Goal: Task Accomplishment & Management: Manage account settings

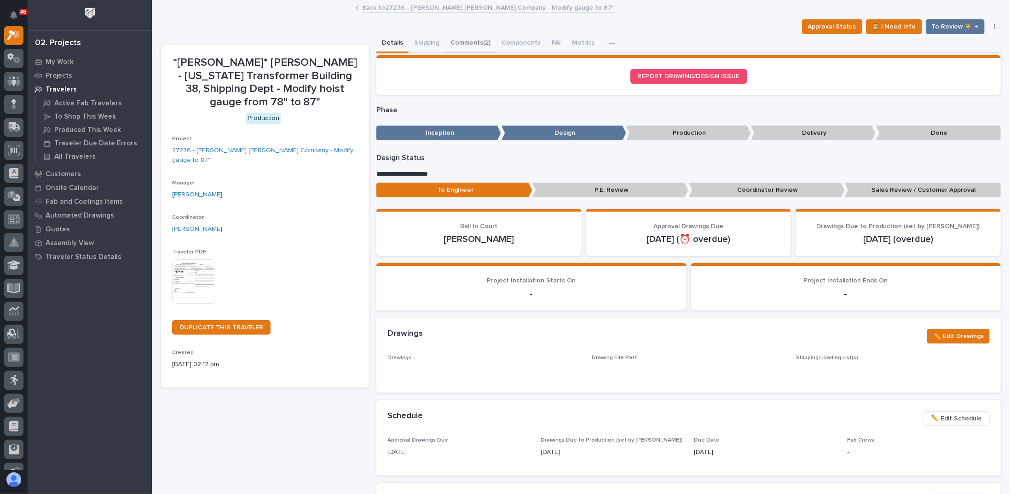
click at [465, 42] on button "Comments (2)" at bounding box center [470, 43] width 51 height 19
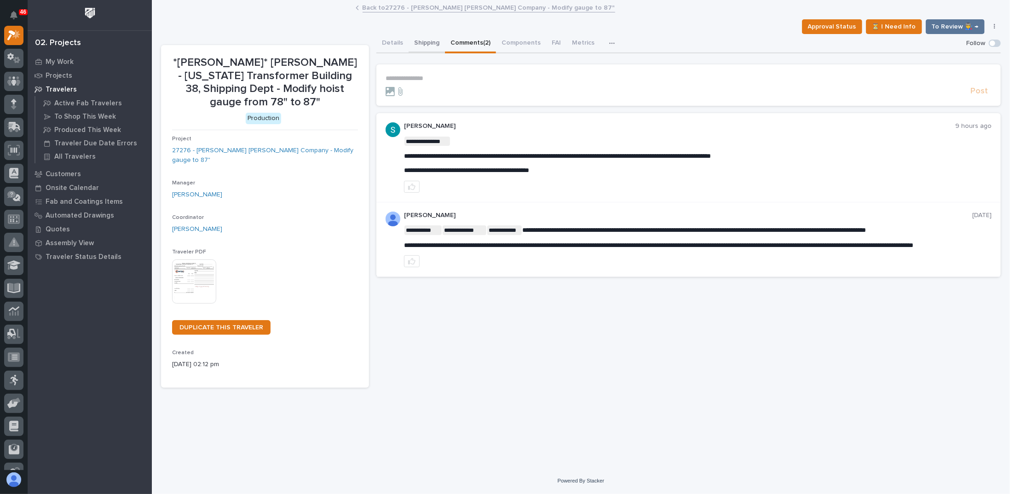
click at [431, 45] on button "Shipping" at bounding box center [427, 43] width 36 height 19
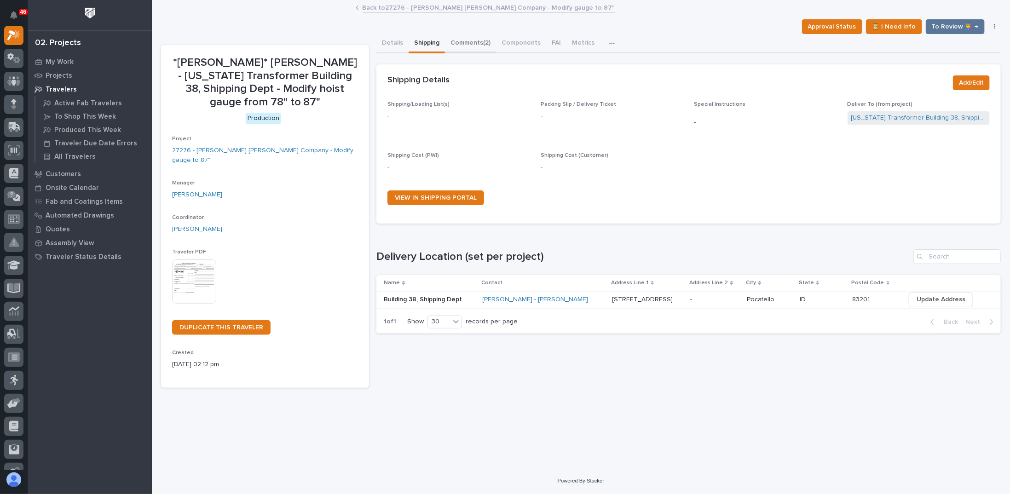
click at [471, 44] on button "Comments (2)" at bounding box center [470, 43] width 51 height 19
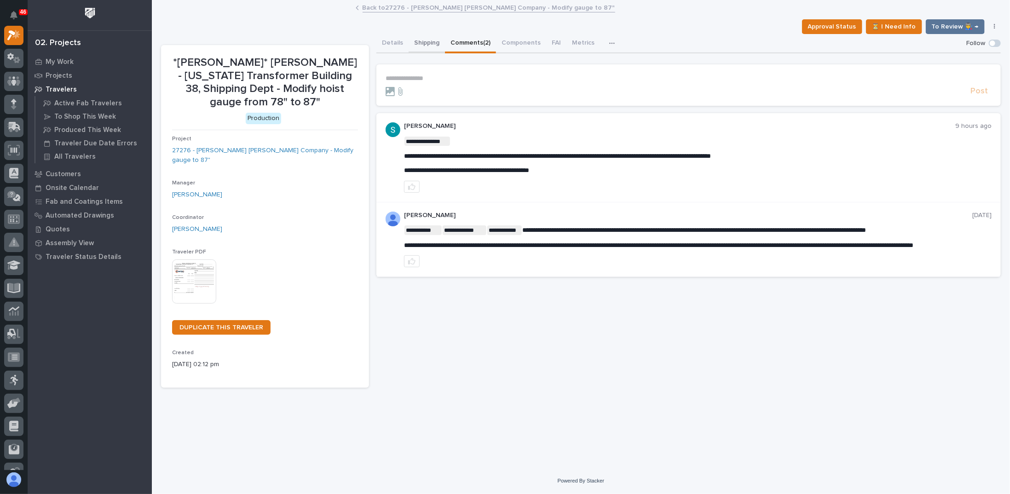
click at [423, 48] on button "Shipping" at bounding box center [427, 43] width 36 height 19
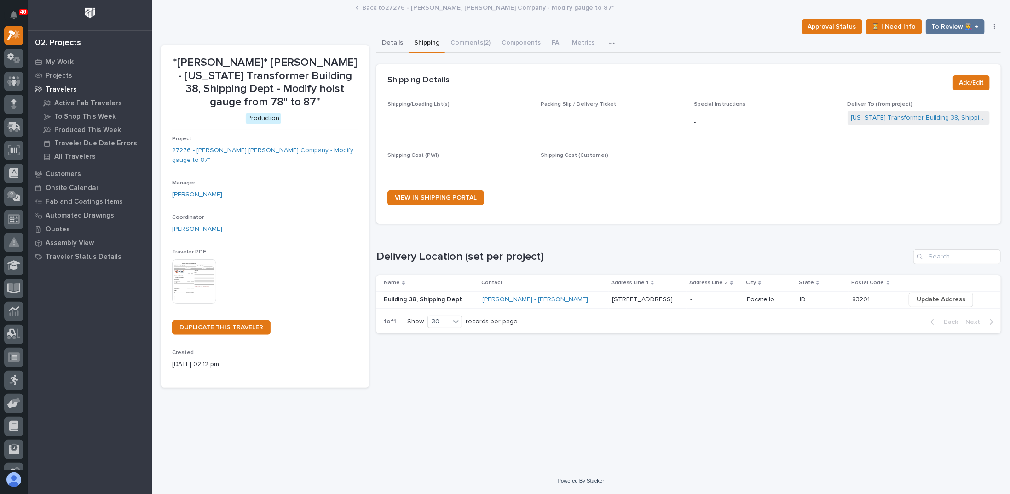
click at [393, 48] on button "Details" at bounding box center [393, 43] width 32 height 19
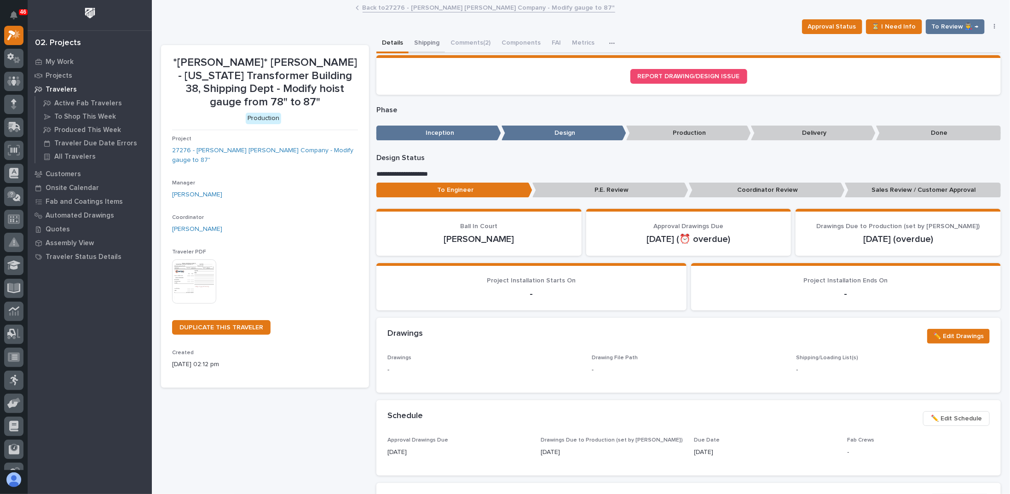
click at [417, 44] on button "Shipping" at bounding box center [427, 43] width 36 height 19
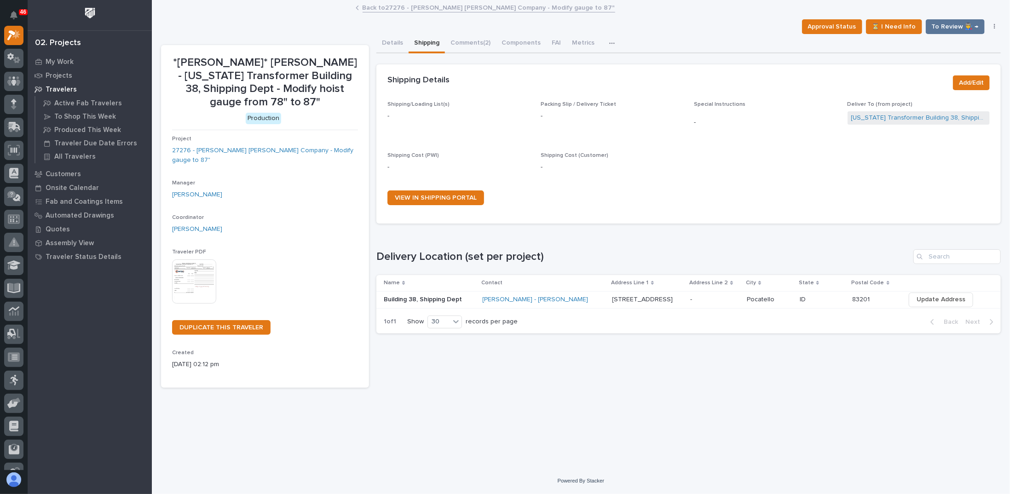
click at [402, 46] on button "Details" at bounding box center [393, 43] width 32 height 19
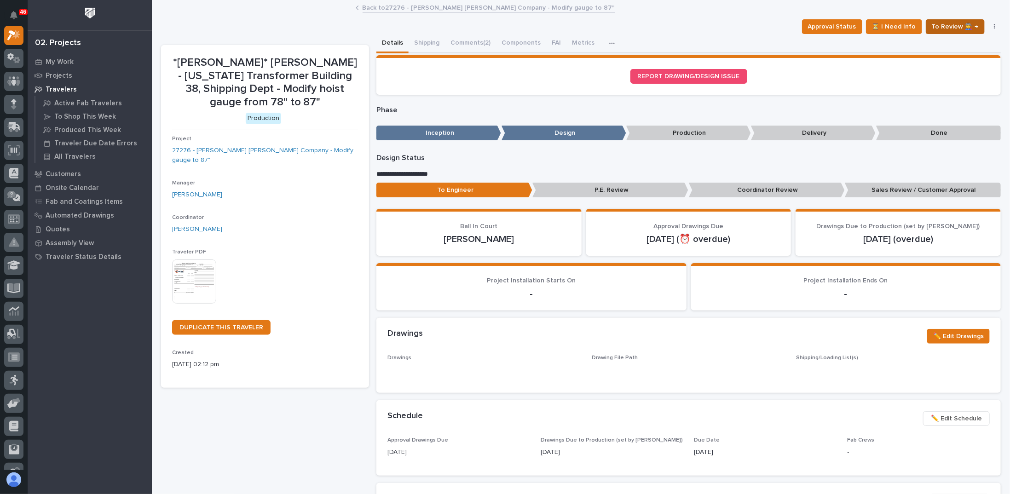
click at [967, 31] on span "To Review 👨‍🏭 →" at bounding box center [955, 26] width 47 height 11
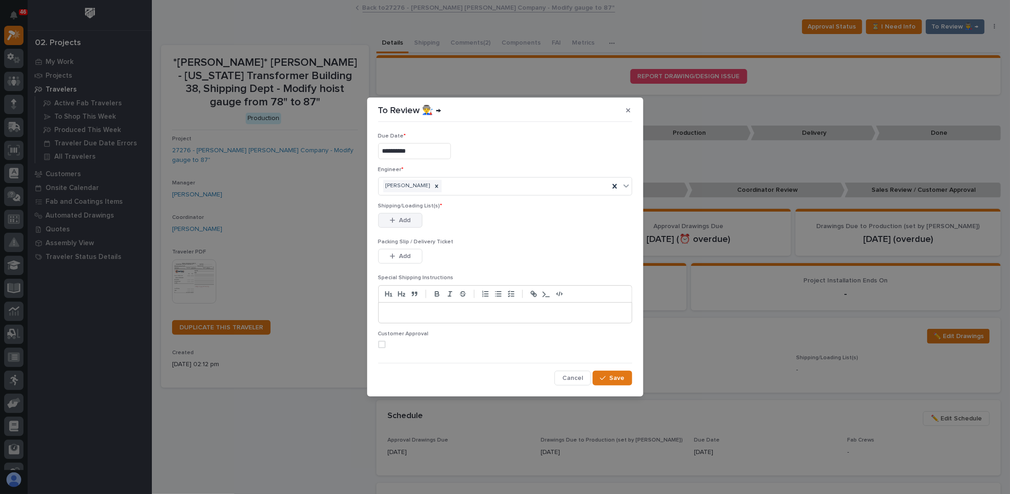
click at [416, 221] on button "Add" at bounding box center [400, 220] width 44 height 15
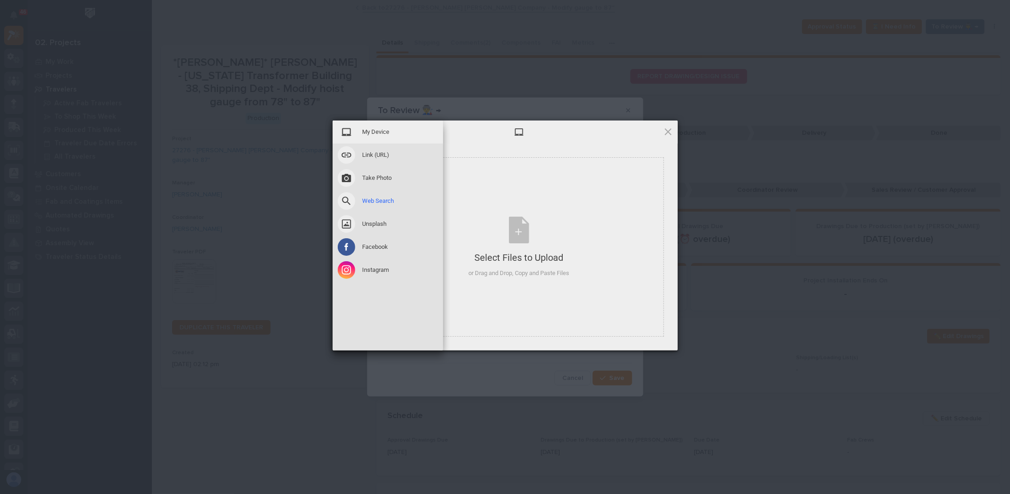
click at [349, 207] on span at bounding box center [346, 200] width 17 height 17
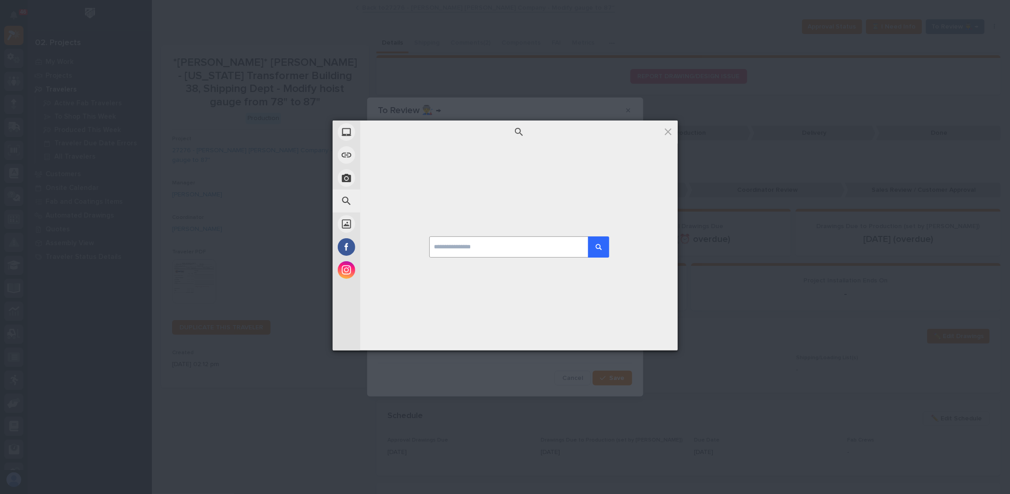
click at [488, 244] on input at bounding box center [519, 247] width 180 height 21
type input "********"
click at [588, 237] on button "submit" at bounding box center [598, 247] width 21 height 21
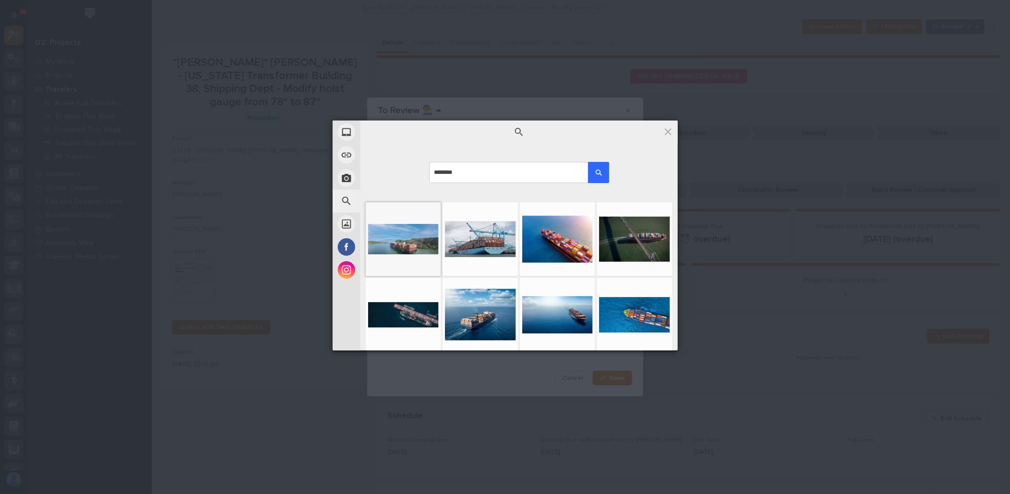
click at [413, 235] on div at bounding box center [403, 239] width 71 height 69
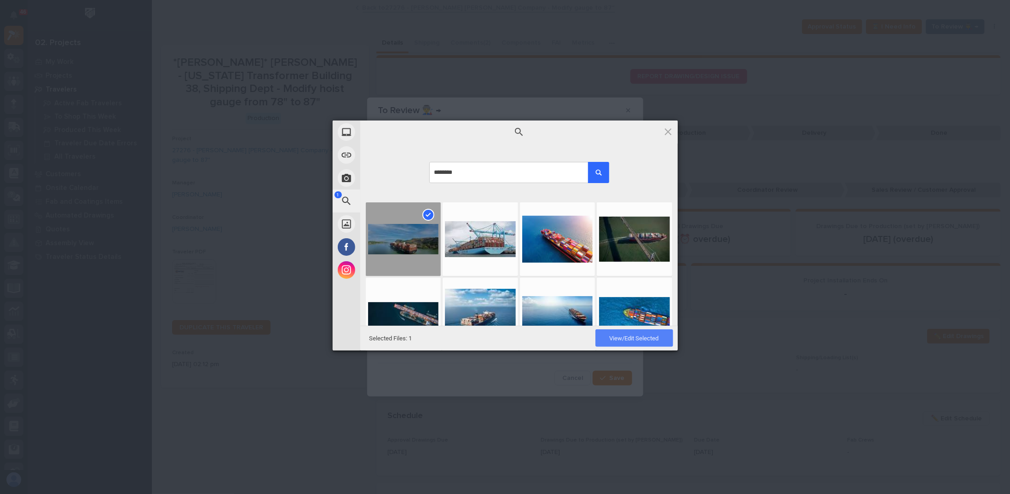
click at [616, 335] on span "View/Edit Selected" at bounding box center [634, 338] width 49 height 7
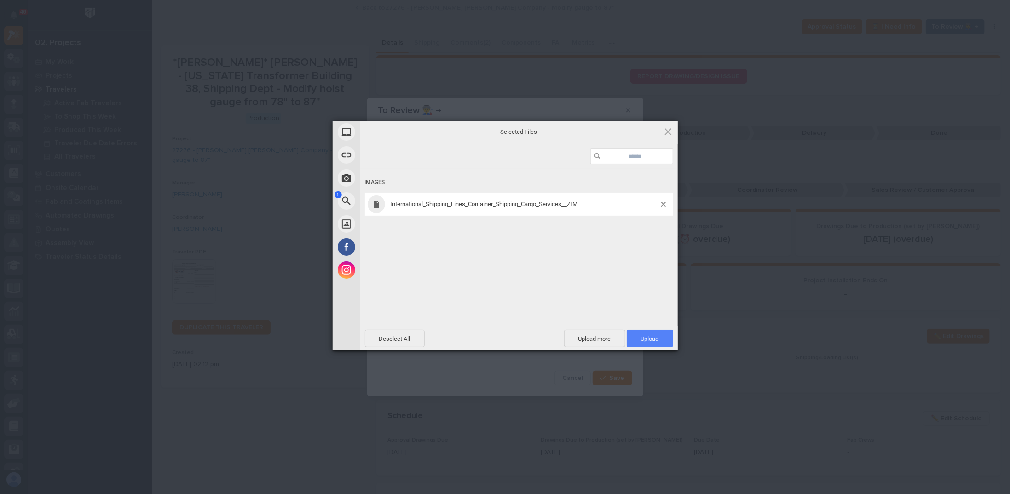
click at [650, 337] on span "Upload 1" at bounding box center [650, 339] width 18 height 7
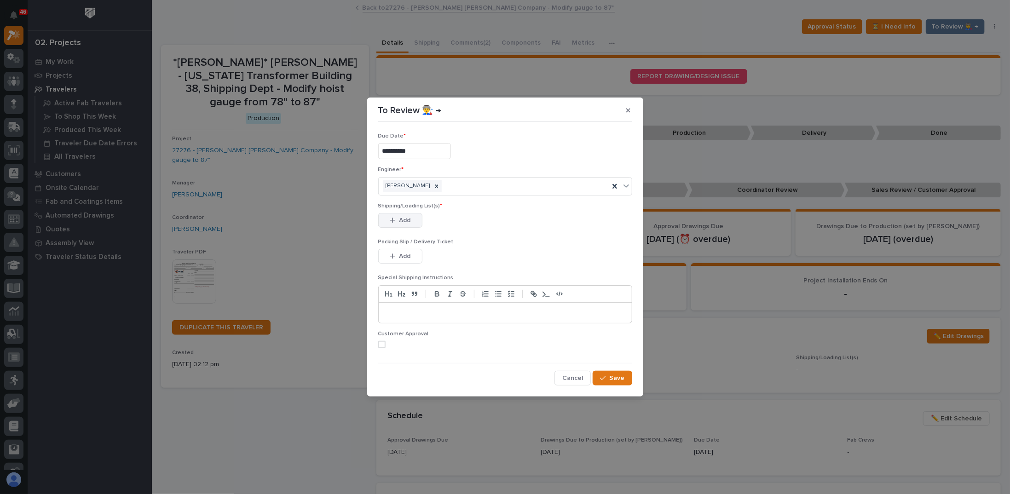
click at [403, 220] on span "Add" at bounding box center [405, 220] width 12 height 8
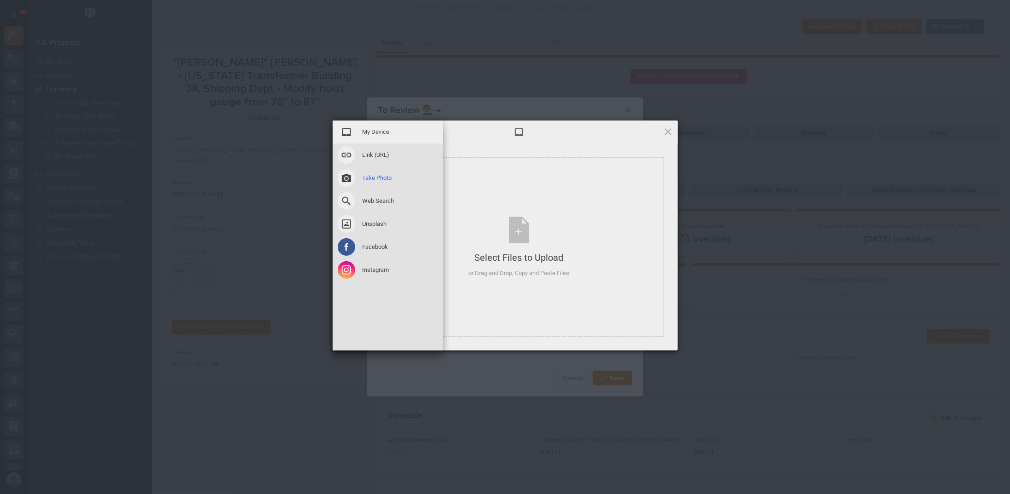
click at [353, 181] on span at bounding box center [346, 177] width 17 height 17
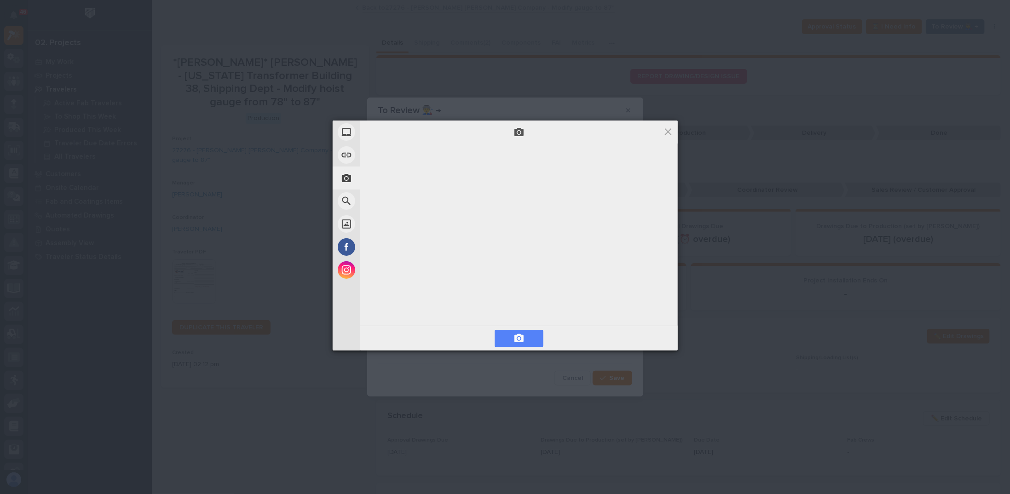
click at [519, 333] on span at bounding box center [519, 338] width 11 height 11
click at [522, 335] on span at bounding box center [519, 338] width 11 height 11
click at [653, 343] on span "Next" at bounding box center [653, 338] width 41 height 17
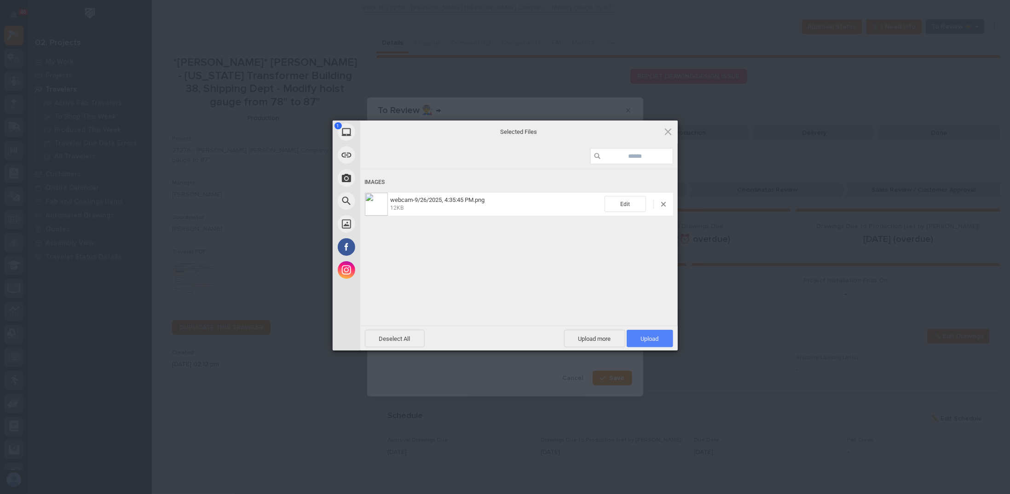
click at [654, 337] on span "Upload 1" at bounding box center [650, 339] width 18 height 7
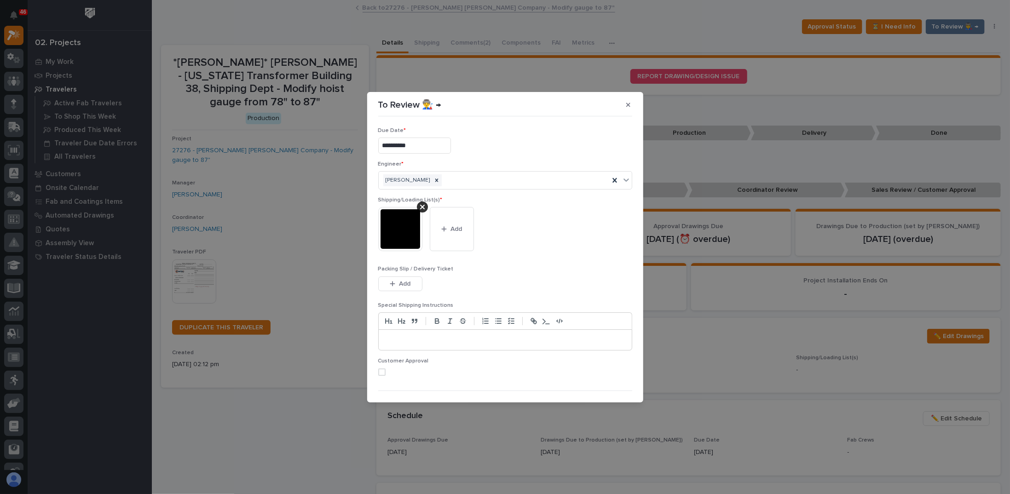
scroll to position [17, 0]
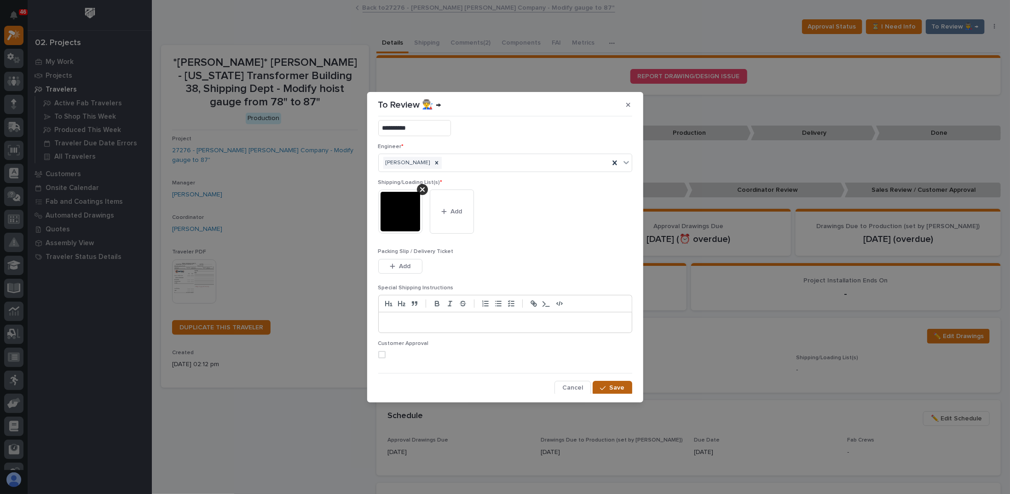
click at [614, 385] on span "Save" at bounding box center [617, 388] width 15 height 8
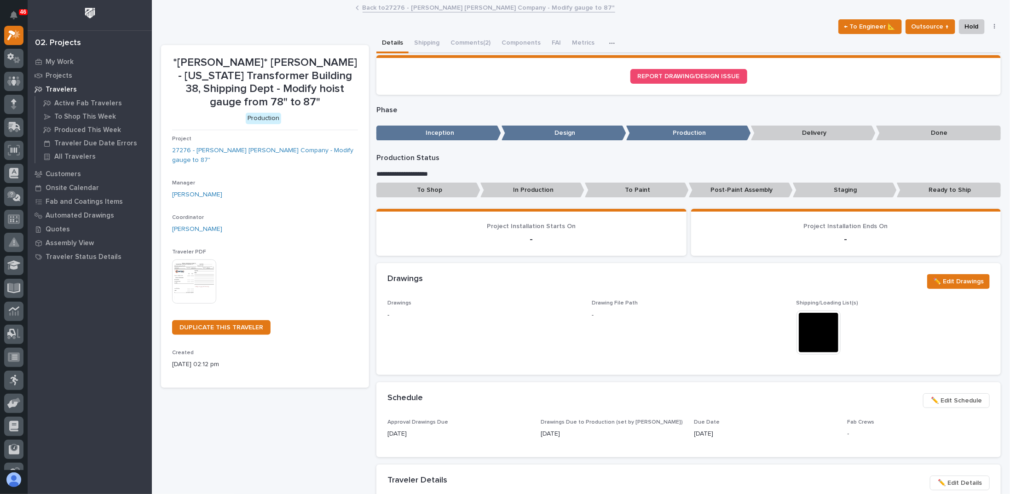
click at [817, 88] on section "REPORT DRAWING/DESIGN ISSUE" at bounding box center [689, 75] width 625 height 40
click at [517, 95] on div "Loading... Saving… REPORT DRAWING/DESIGN ISSUE" at bounding box center [689, 78] width 625 height 47
click at [945, 279] on span "✏️ Edit Drawings" at bounding box center [958, 281] width 51 height 11
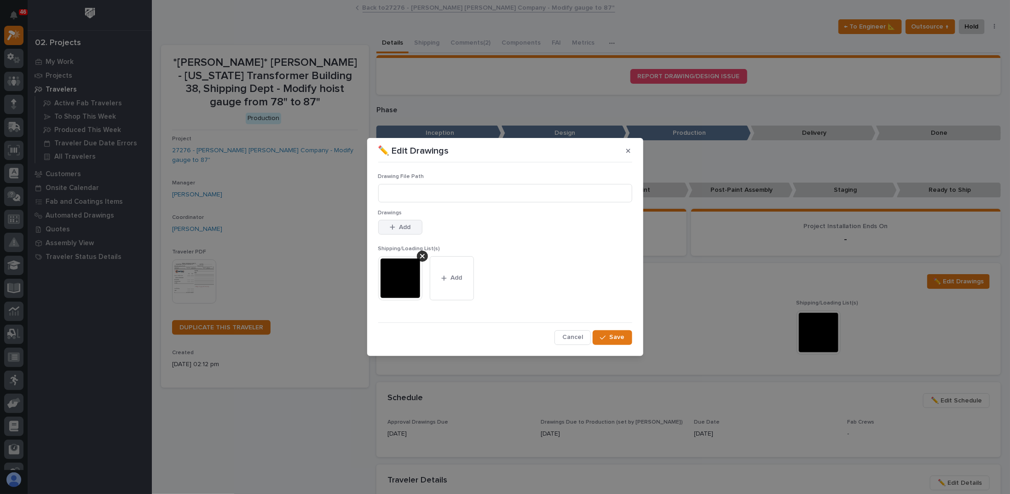
click at [411, 227] on button "Add" at bounding box center [400, 227] width 44 height 15
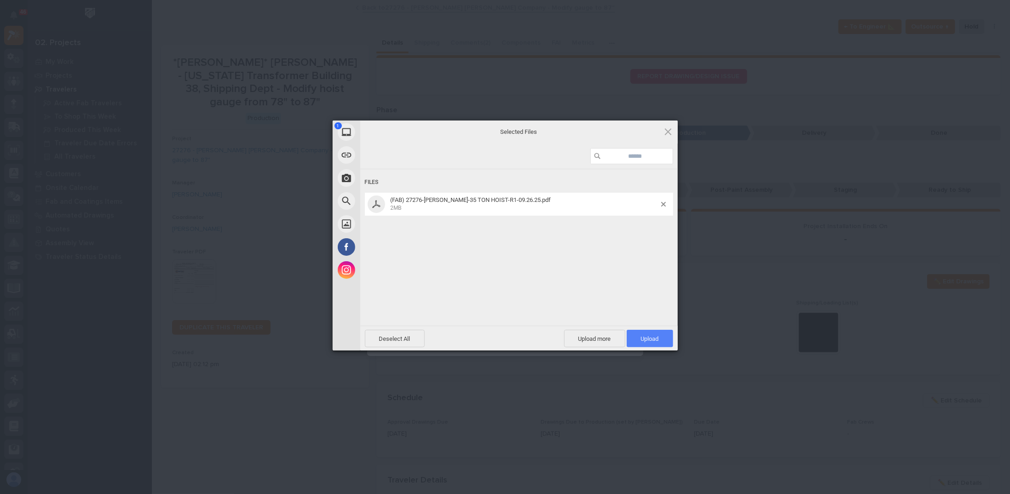
click at [643, 333] on span "Upload 1" at bounding box center [650, 338] width 46 height 17
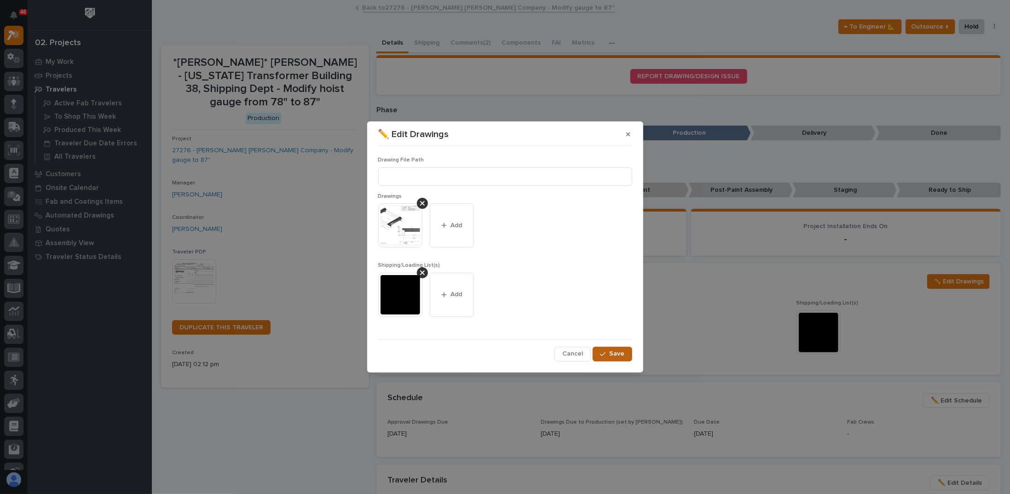
click at [606, 352] on icon "button" at bounding box center [603, 354] width 6 height 6
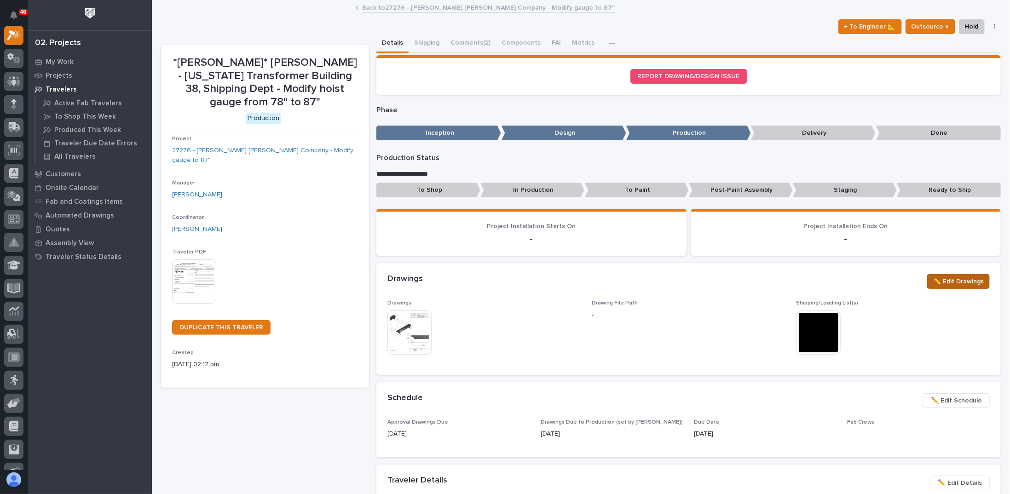
click at [961, 283] on span "✏️ Edit Drawings" at bounding box center [958, 281] width 51 height 11
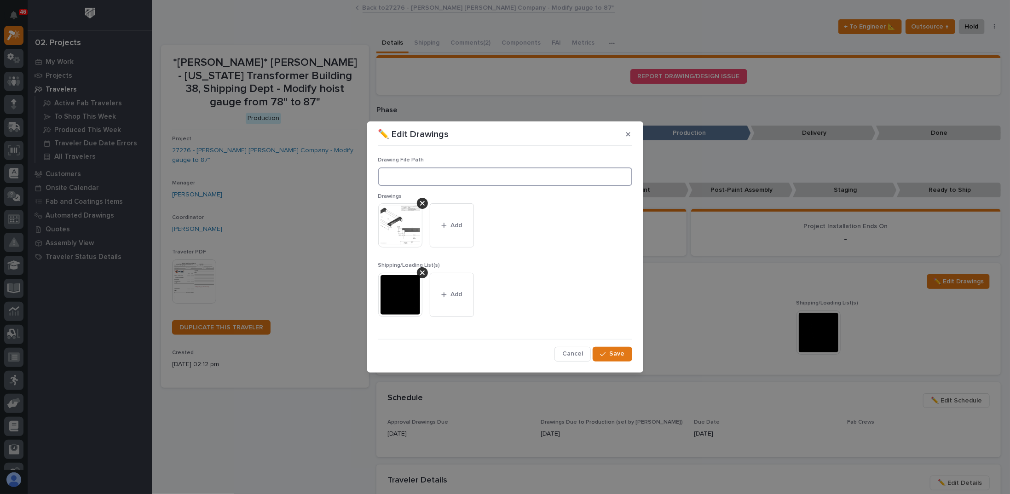
click at [441, 174] on input at bounding box center [505, 177] width 254 height 18
paste input "Y:\Customers\Deshazo Phoenix Branch\01 Parts and Wholegoods\Confirmations\13607…"
type input "Y:\Customers\Deshazo Phoenix Branch\01 Parts and Wholegoods\Confirmations\13607…"
drag, startPoint x: 628, startPoint y: 176, endPoint x: -223, endPoint y: 155, distance: 851.8
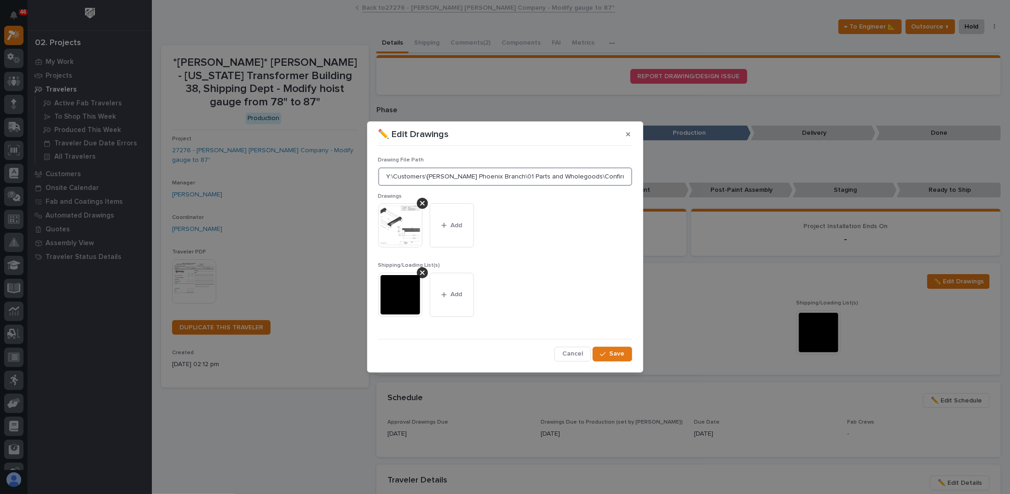
click at [0, 155] on html "46 My Settings Log Out 02. Projects My Work Projects Travelers Active Fab Trave…" at bounding box center [505, 247] width 1010 height 494
click at [452, 169] on input at bounding box center [505, 177] width 254 height 18
paste input "Y:\Customers\Deshazo Phoenix Branch\01 Parts and Wholegoods\Confirmations\13607…"
type input "Y:\Customers\Deshazo Phoenix Branch\01 Parts and Wholegoods\Confirmations\13607…"
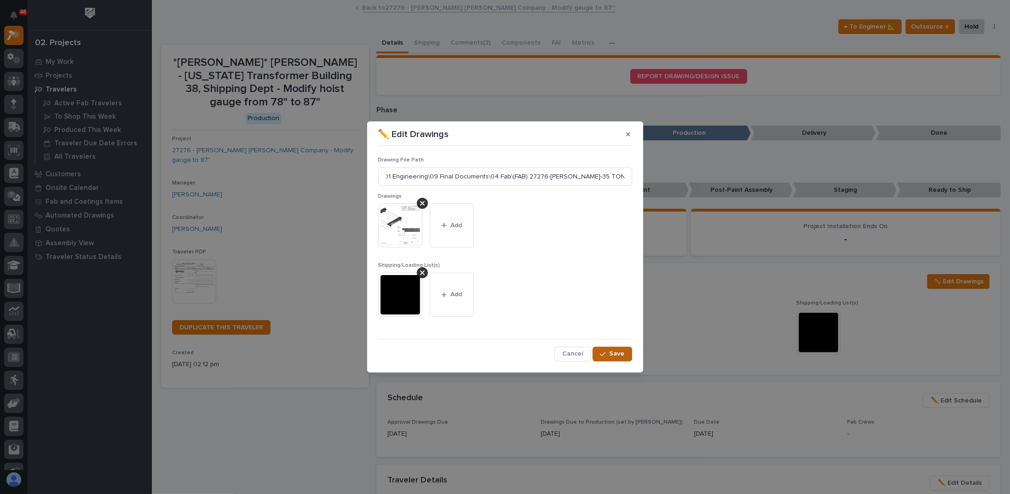
click at [608, 357] on button "Save" at bounding box center [612, 354] width 39 height 15
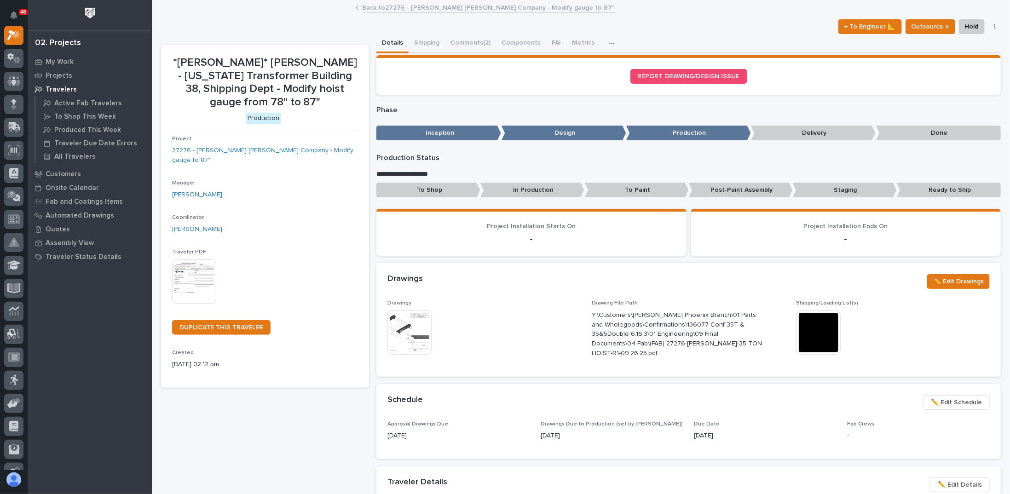
click at [552, 326] on div "This file cannot be opened Download File" at bounding box center [484, 334] width 193 height 46
click at [605, 267] on div "Drawings ✏️ Edit Drawings" at bounding box center [689, 281] width 625 height 37
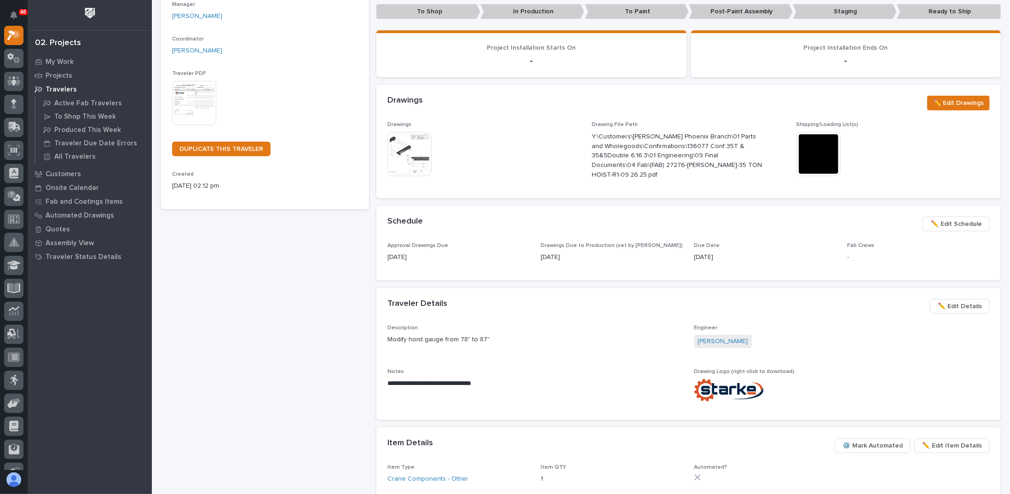
scroll to position [184, 0]
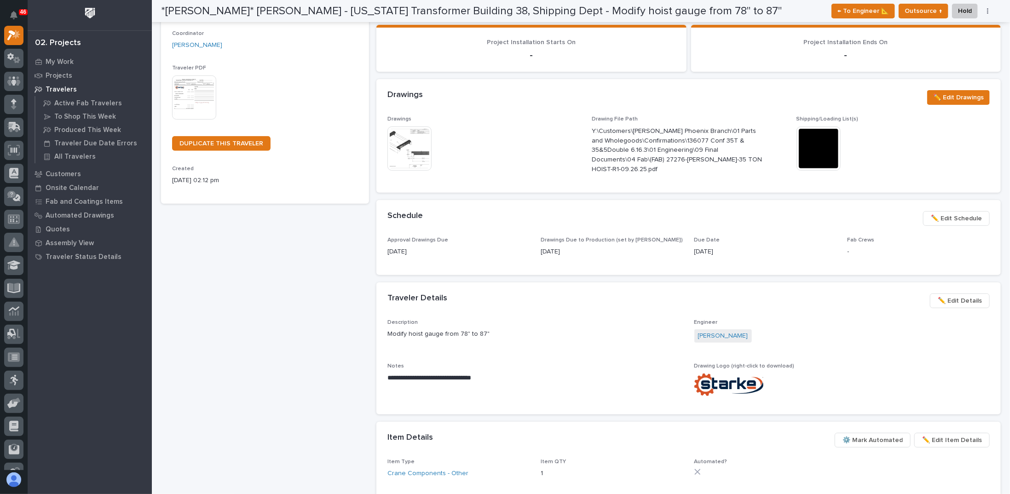
drag, startPoint x: 390, startPoint y: 247, endPoint x: 448, endPoint y: 253, distance: 58.3
click at [448, 253] on p "09/25/2025" at bounding box center [459, 252] width 142 height 10
click at [448, 254] on p "09/25/2025" at bounding box center [459, 252] width 142 height 10
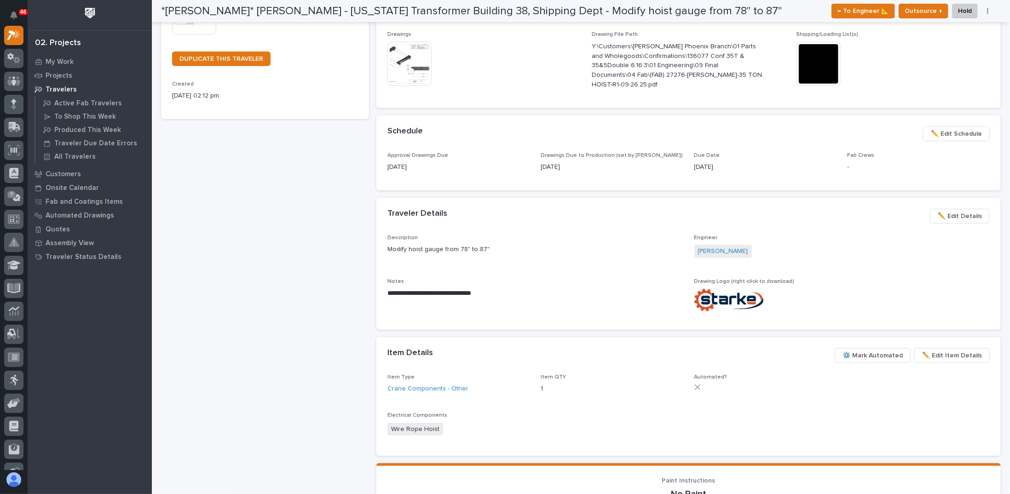
scroll to position [368, 0]
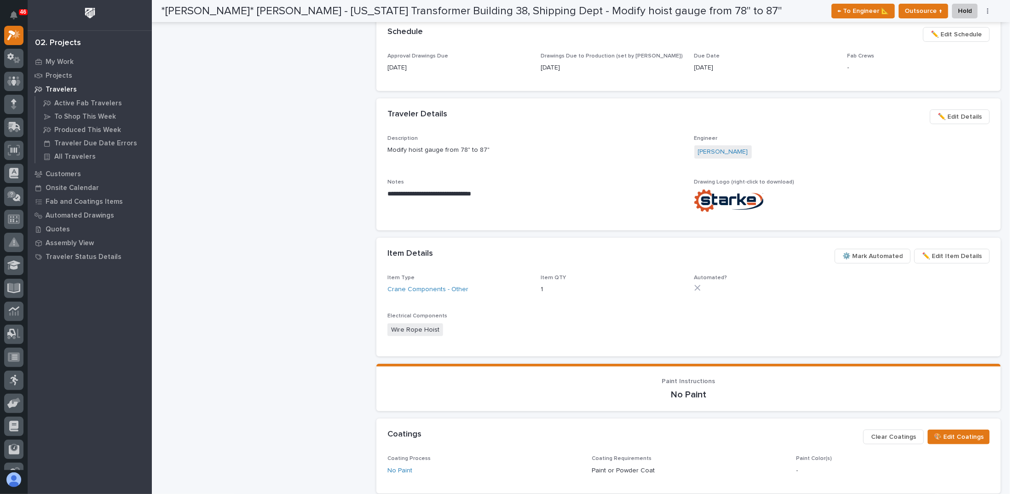
drag, startPoint x: 738, startPoint y: 199, endPoint x: 658, endPoint y: 197, distance: 80.1
click at [658, 197] on div "**********" at bounding box center [535, 192] width 295 height 27
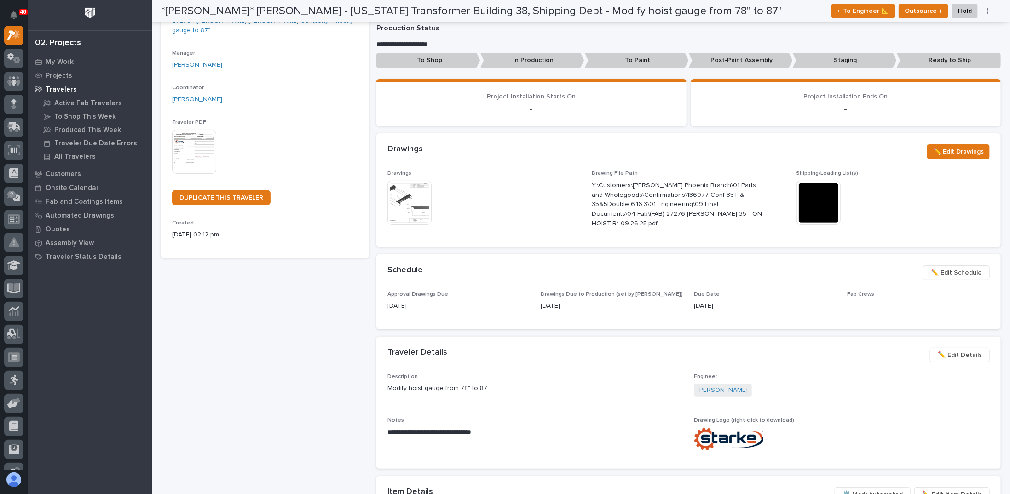
scroll to position [0, 0]
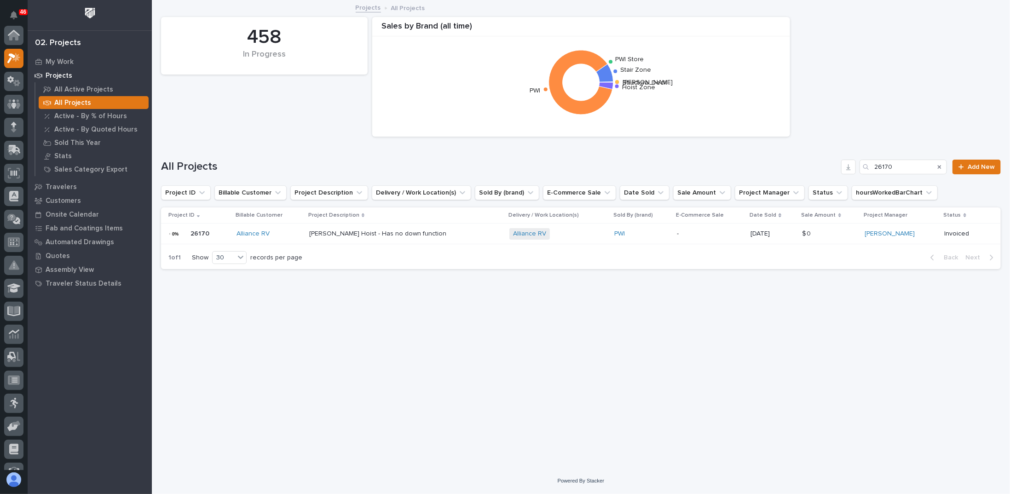
scroll to position [23, 0]
